Goal: Transaction & Acquisition: Purchase product/service

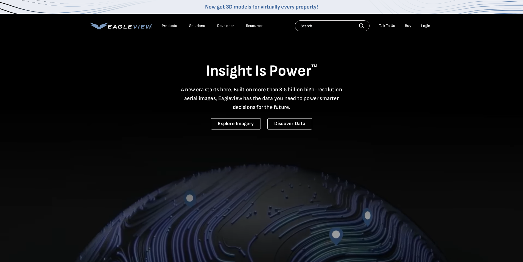
click at [425, 25] on div "Login" at bounding box center [425, 25] width 9 height 5
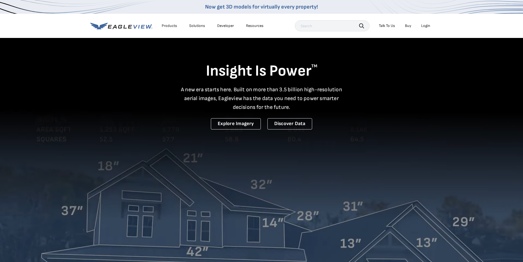
click at [423, 25] on div "Login" at bounding box center [425, 25] width 9 height 5
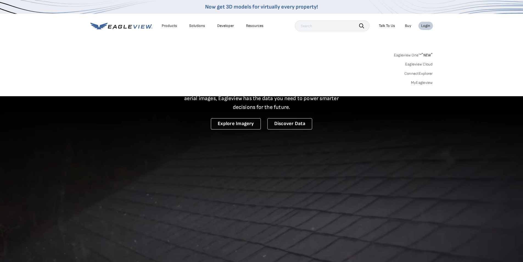
click at [422, 84] on link "MyEagleview" at bounding box center [422, 82] width 22 height 5
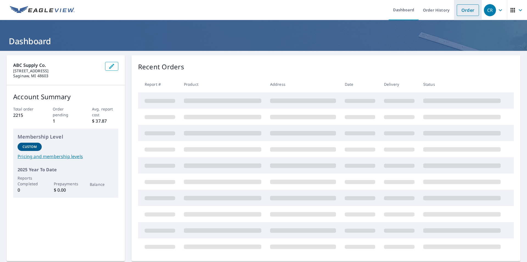
click at [469, 9] on link "Order" at bounding box center [468, 10] width 22 height 12
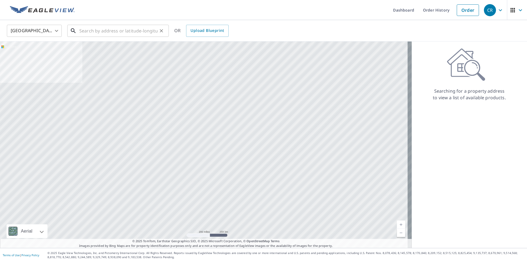
click at [102, 36] on input "text" at bounding box center [118, 30] width 78 height 15
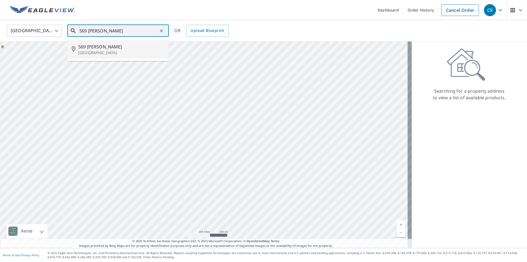
click at [105, 57] on li "569 Wilder Rd Bay City, MI 48706" at bounding box center [118, 49] width 102 height 19
type input "569 Wilder Rd Bay City, MI 48706"
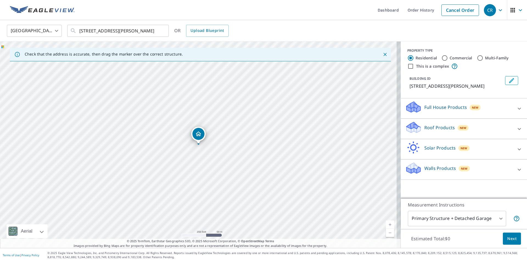
click at [437, 131] on div "Roof Products New" at bounding box center [459, 129] width 108 height 16
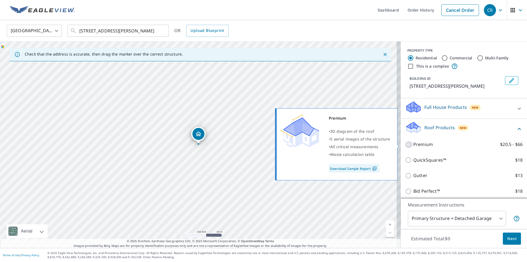
click at [405, 144] on input "Premium $20.5 - $66" at bounding box center [409, 144] width 8 height 7
checkbox input "true"
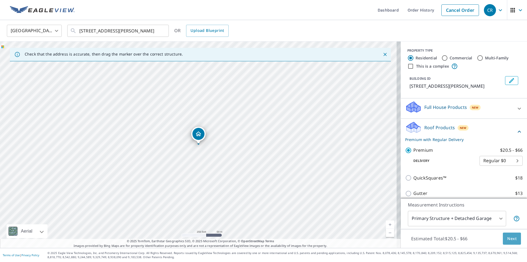
click at [507, 240] on span "Next" at bounding box center [511, 238] width 9 height 7
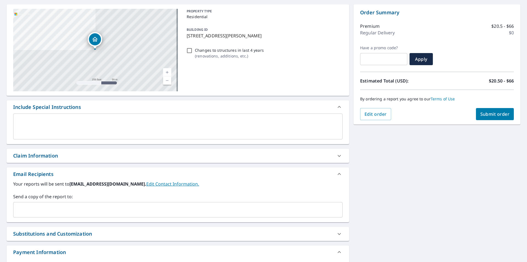
scroll to position [55, 0]
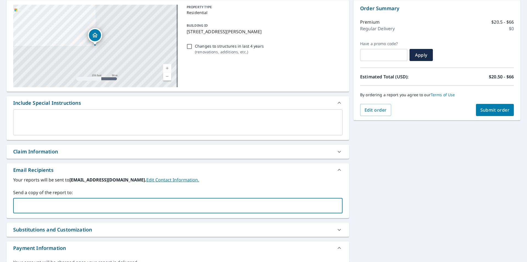
paste input ""Mike Root" <mikeroot@stormmasterexteriors.com>"
click at [47, 206] on input ""Mike Root" <mikeroot@stormmasterexteriors.com" at bounding box center [174, 205] width 316 height 10
type input "mikeroot@stormmasterexteriors.com"
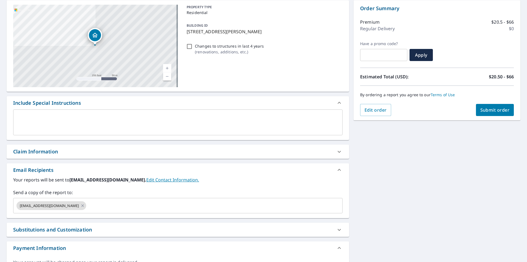
click at [481, 156] on div "569 Wilder Rd Bay City, MI 48706 Aerial Road A standard road map Aerial A detai…" at bounding box center [263, 138] width 527 height 285
click at [497, 110] on span "Submit order" at bounding box center [494, 110] width 29 height 6
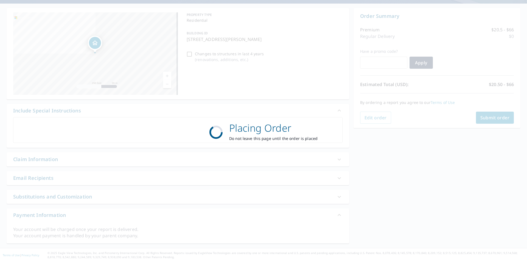
scroll to position [47, 0]
